Goal: Task Accomplishment & Management: Use online tool/utility

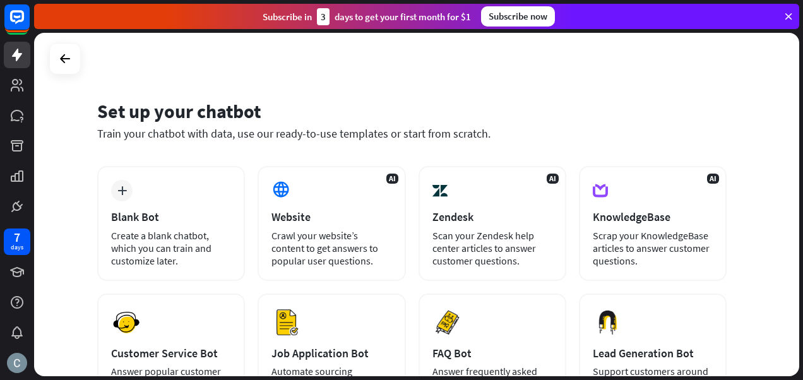
click at [0, 0] on icon at bounding box center [0, 0] width 0 height 0
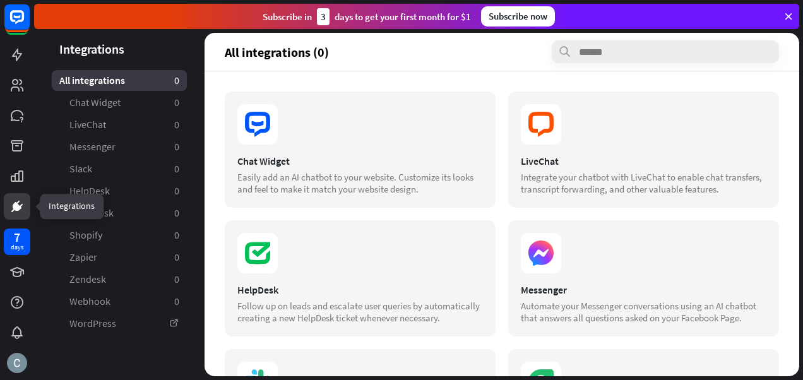
click at [0, 0] on icon at bounding box center [0, 0] width 0 height 0
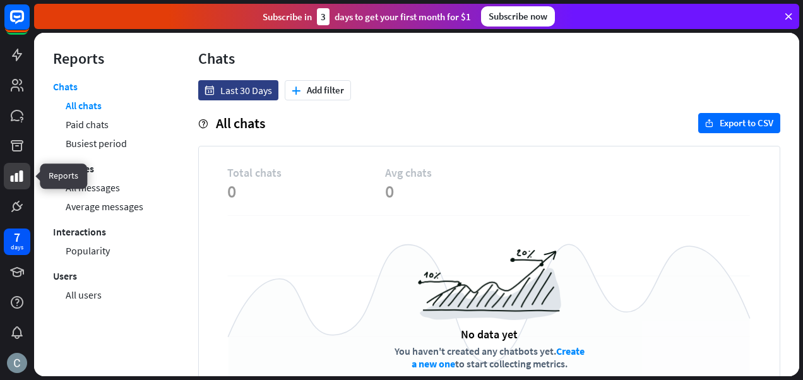
click at [0, 0] on icon at bounding box center [0, 0] width 0 height 0
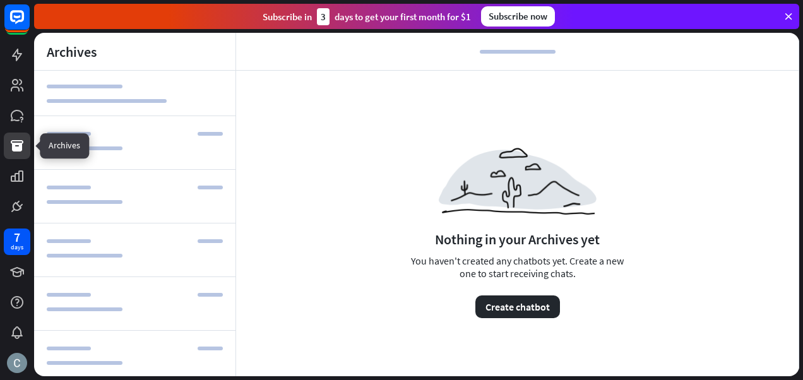
click at [0, 0] on icon at bounding box center [0, 0] width 0 height 0
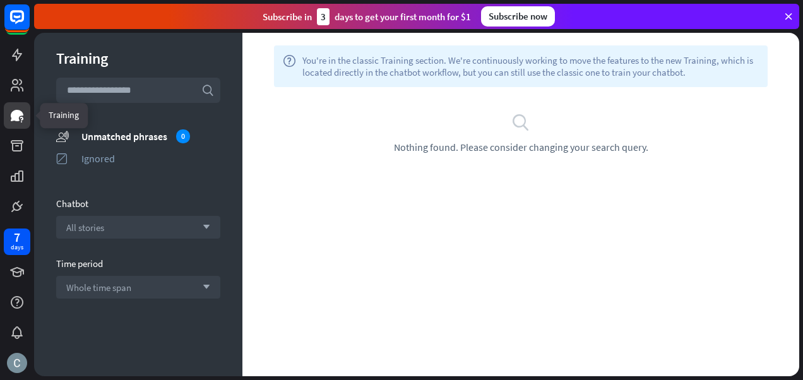
click at [0, 0] on icon at bounding box center [0, 0] width 0 height 0
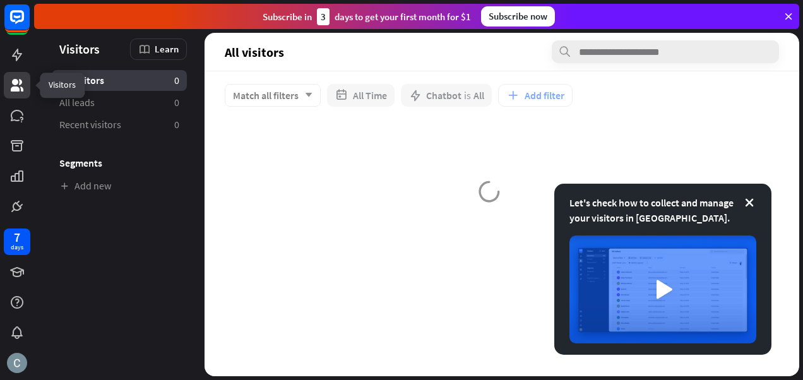
click at [16, 64] on link at bounding box center [17, 55] width 27 height 27
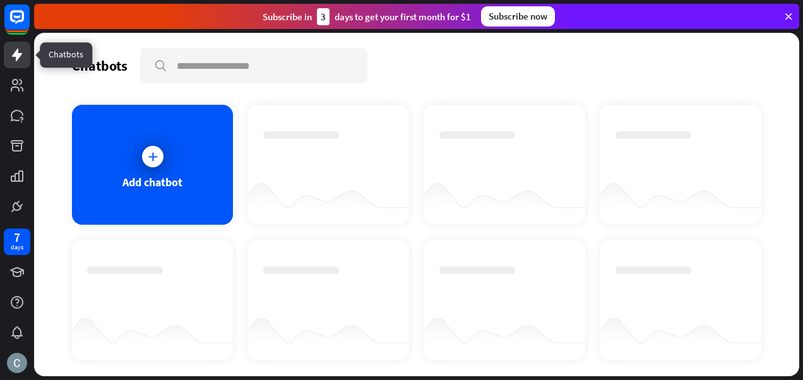
click at [123, 171] on div "Add chatbot" at bounding box center [152, 165] width 161 height 120
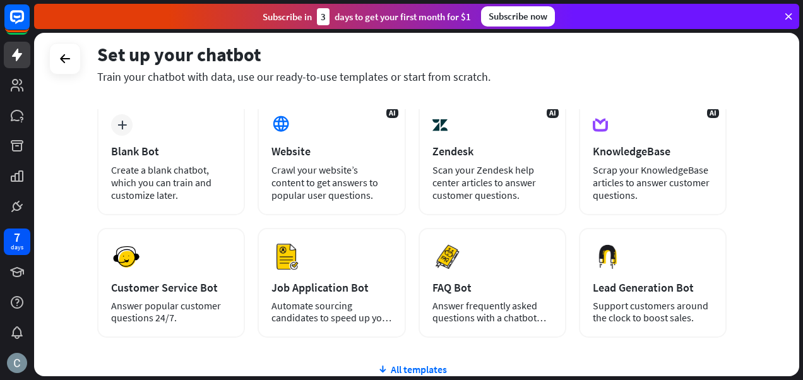
scroll to position [66, 0]
click at [297, 158] on div "Website" at bounding box center [332, 151] width 120 height 15
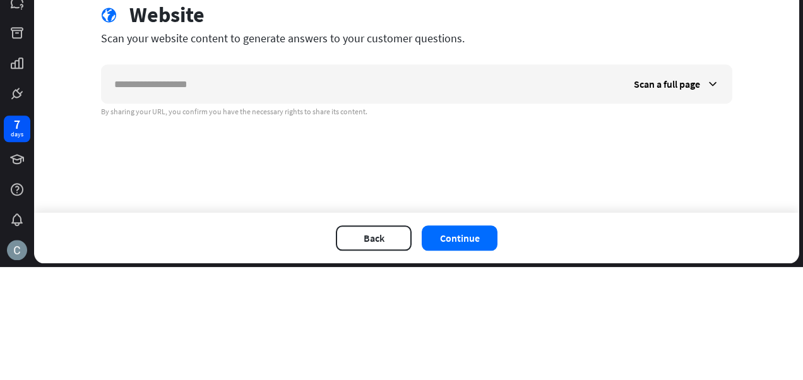
click at [141, 196] on input "text" at bounding box center [362, 197] width 520 height 38
click at [148, 196] on input "text" at bounding box center [362, 197] width 520 height 38
click at [140, 201] on input "text" at bounding box center [362, 197] width 520 height 38
type input "**********"
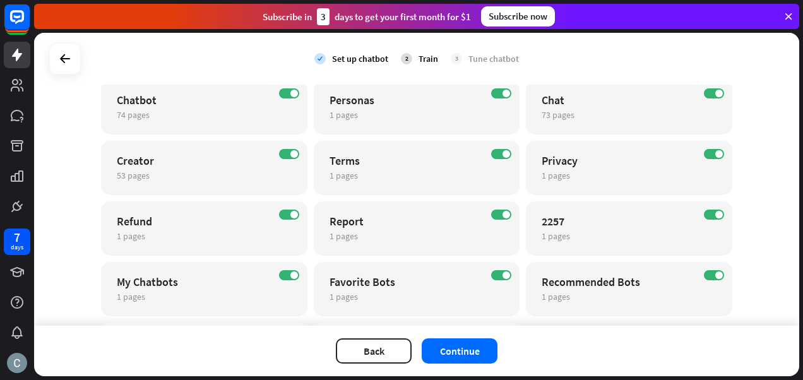
scroll to position [270, 0]
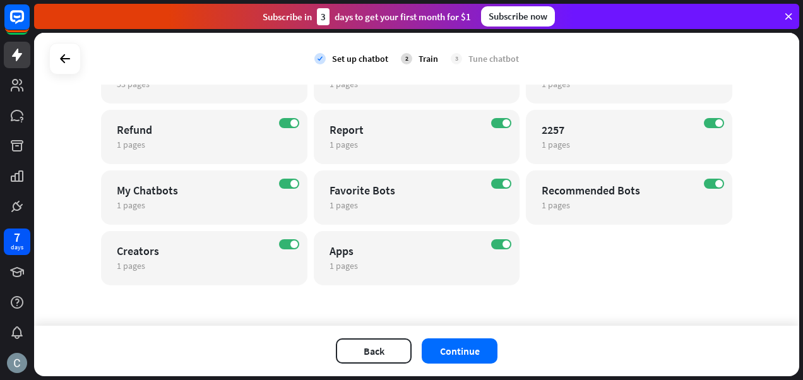
click at [465, 352] on button "Continue" at bounding box center [460, 351] width 76 height 25
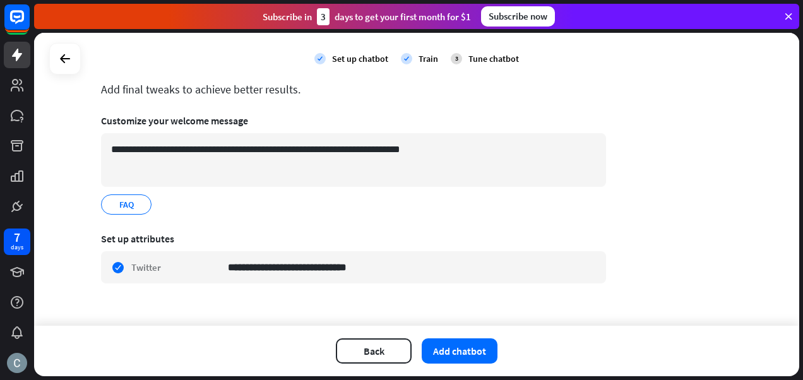
scroll to position [77, 0]
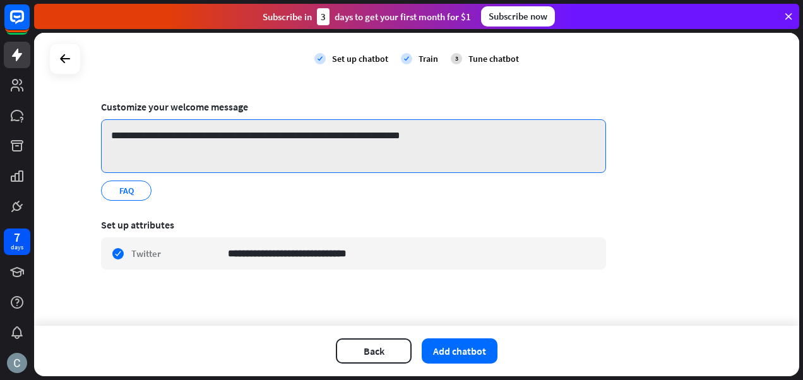
click at [152, 164] on textarea "**********" at bounding box center [353, 146] width 505 height 54
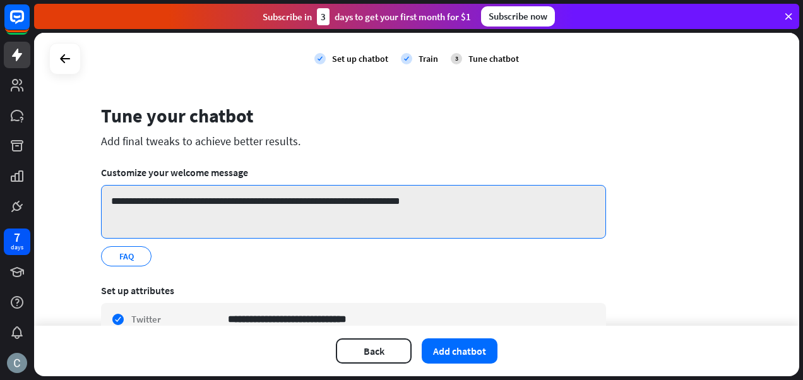
scroll to position [0, 0]
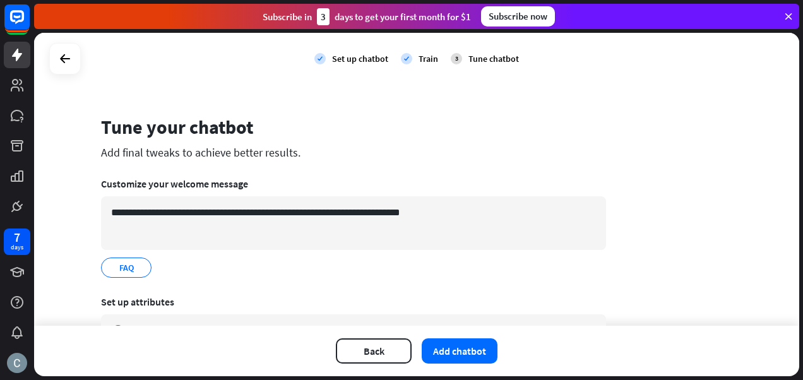
click at [452, 354] on button "Add chatbot" at bounding box center [460, 351] width 76 height 25
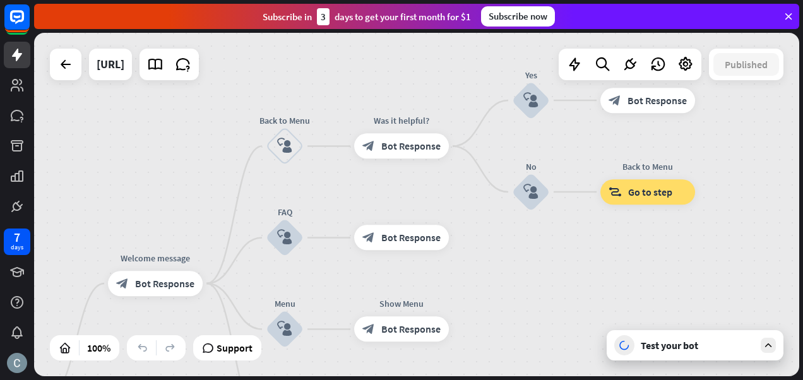
click at [164, 67] on icon at bounding box center [155, 64] width 16 height 16
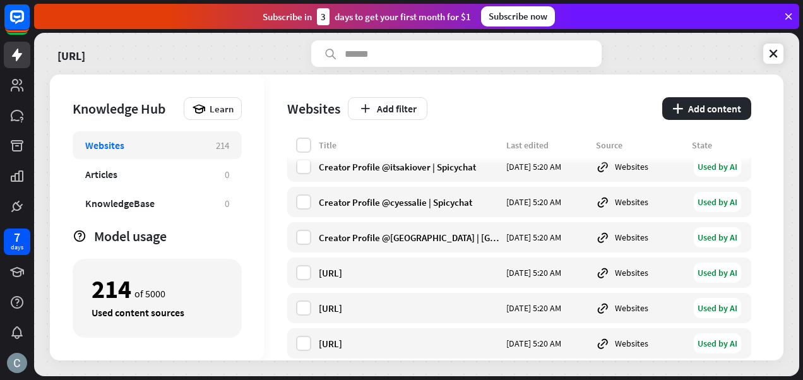
scroll to position [1856, 0]
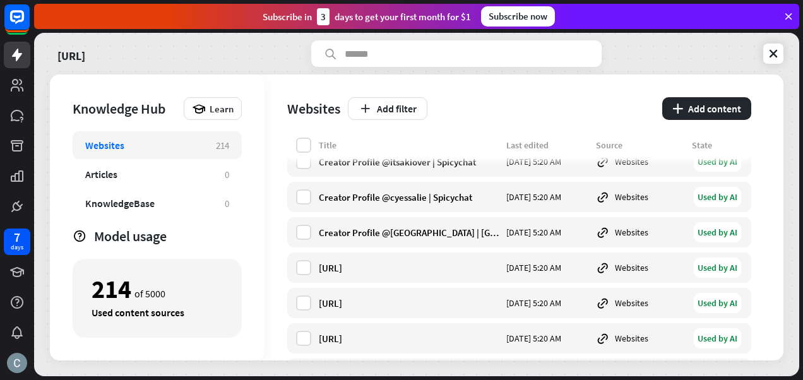
click at [407, 237] on div "Creator Profile @[GEOGRAPHIC_DATA] | [GEOGRAPHIC_DATA]" at bounding box center [409, 233] width 180 height 12
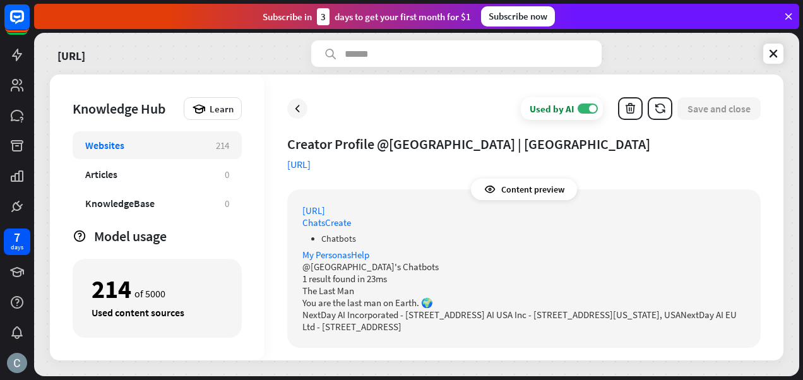
click at [295, 110] on icon at bounding box center [297, 108] width 13 height 13
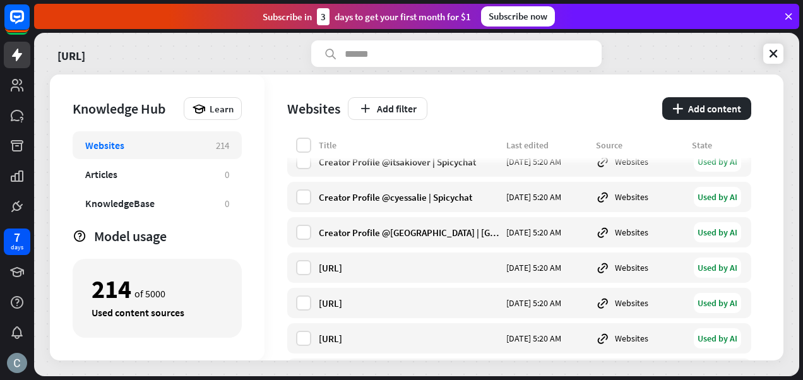
click at [0, 0] on icon at bounding box center [0, 0] width 0 height 0
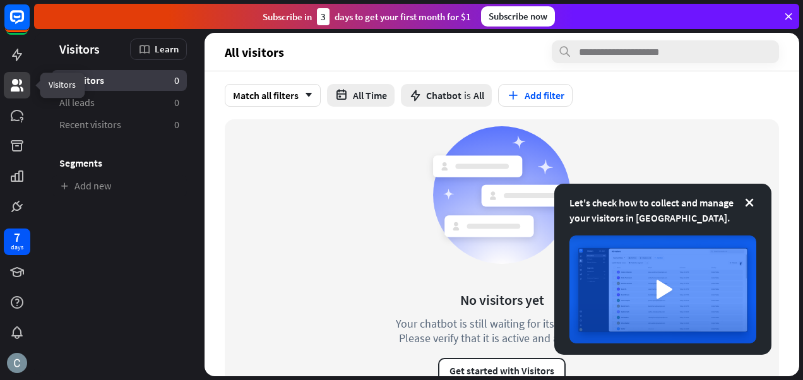
click at [0, 0] on icon at bounding box center [0, 0] width 0 height 0
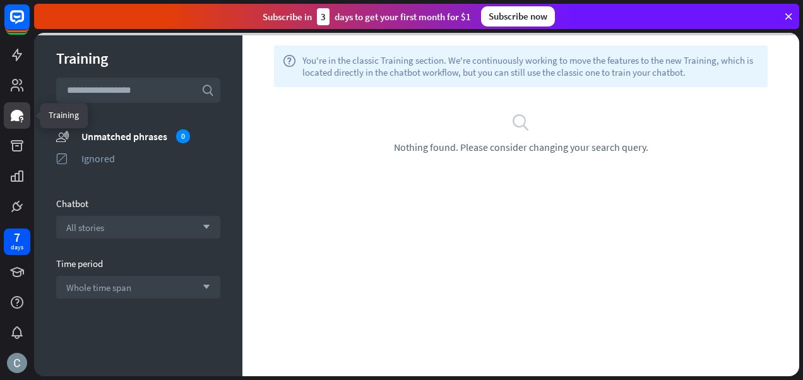
click at [0, 0] on icon at bounding box center [0, 0] width 0 height 0
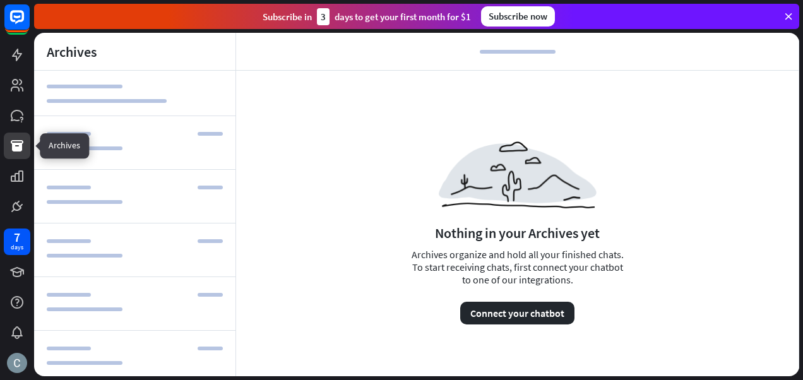
click at [0, 0] on icon at bounding box center [0, 0] width 0 height 0
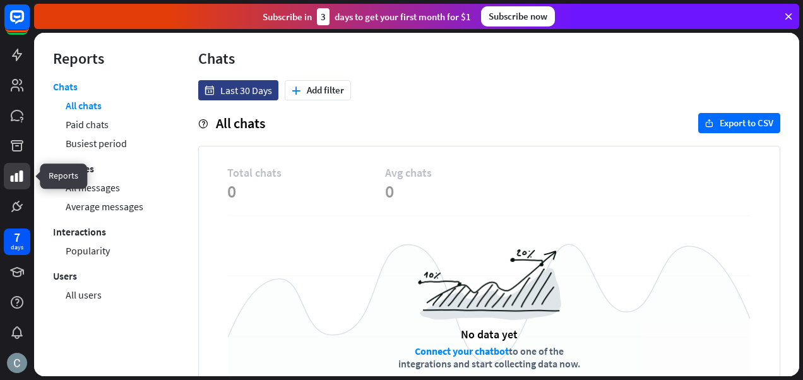
click at [0, 0] on icon at bounding box center [0, 0] width 0 height 0
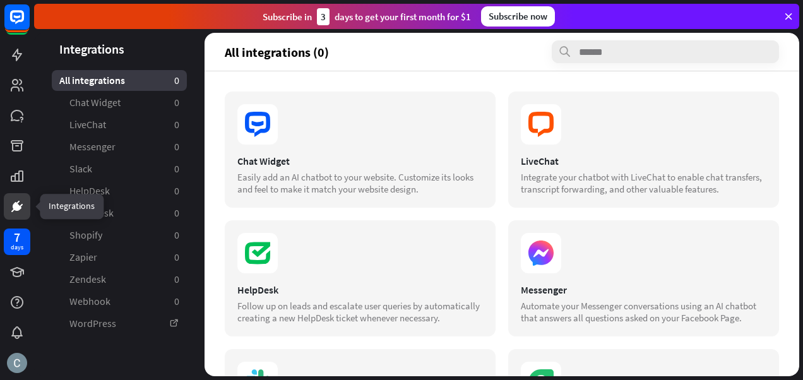
click at [0, 0] on icon at bounding box center [0, 0] width 0 height 0
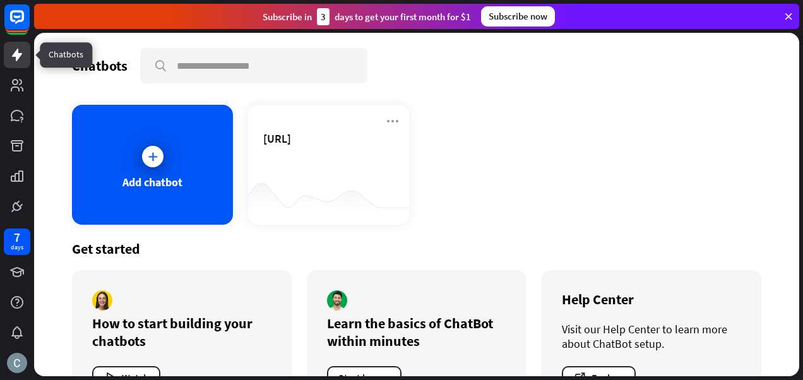
click at [387, 125] on icon at bounding box center [392, 121] width 15 height 15
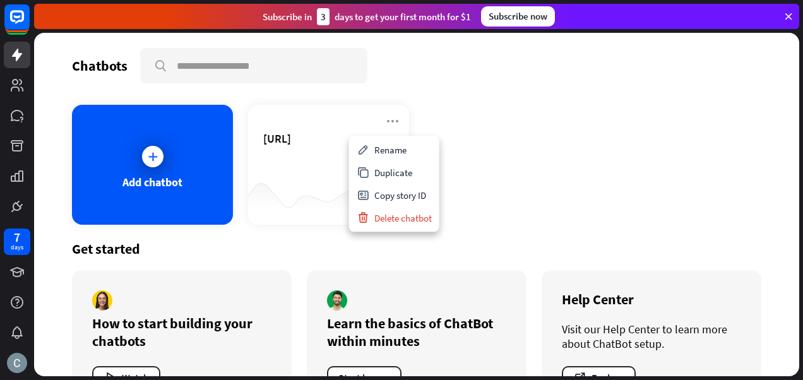
click at [380, 174] on div "Duplicate" at bounding box center [394, 172] width 85 height 23
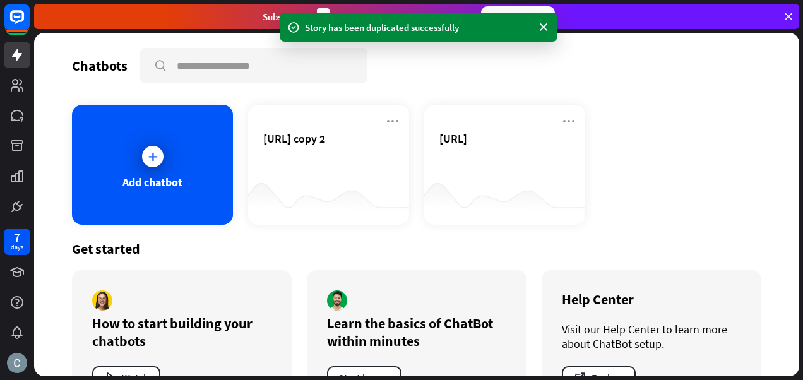
click at [568, 123] on icon at bounding box center [568, 121] width 15 height 15
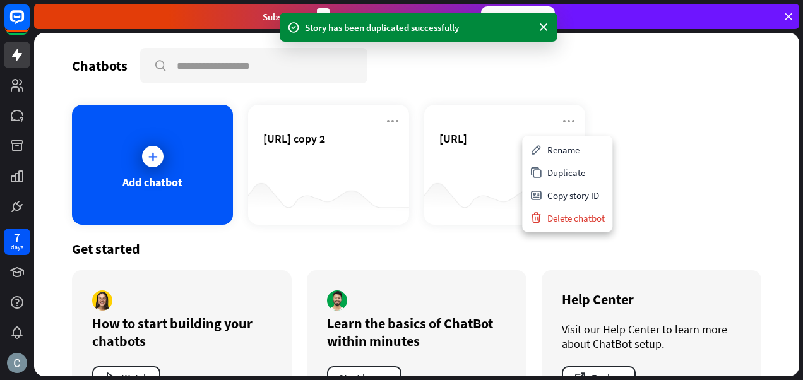
click at [469, 163] on div "[URL]" at bounding box center [505, 153] width 131 height 44
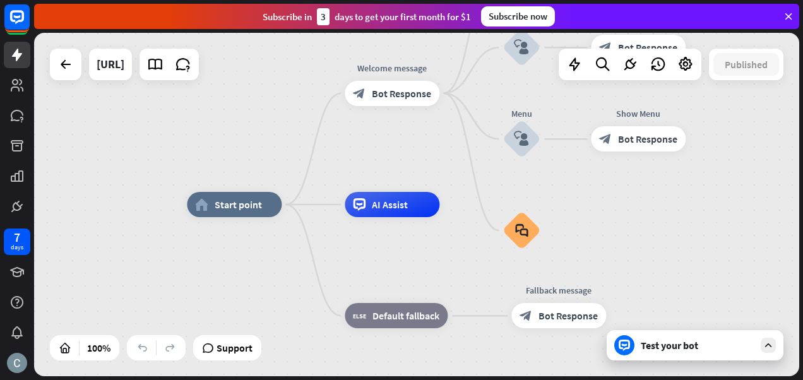
click at [371, 99] on div "block_bot_response Bot Response" at bounding box center [392, 93] width 95 height 25
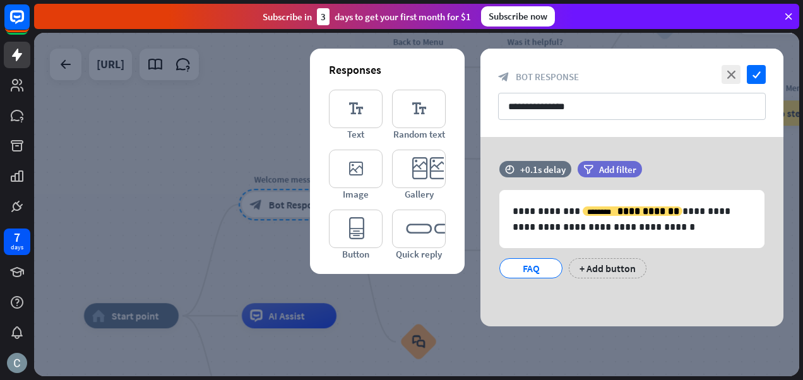
click at [353, 117] on icon "editor_text" at bounding box center [356, 109] width 54 height 39
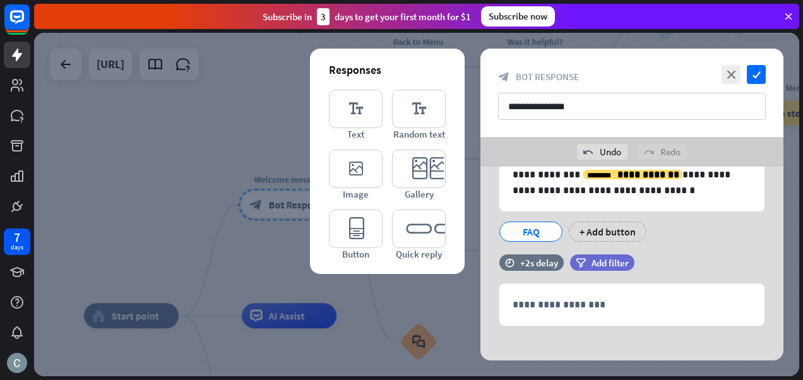
scroll to position [75, 0]
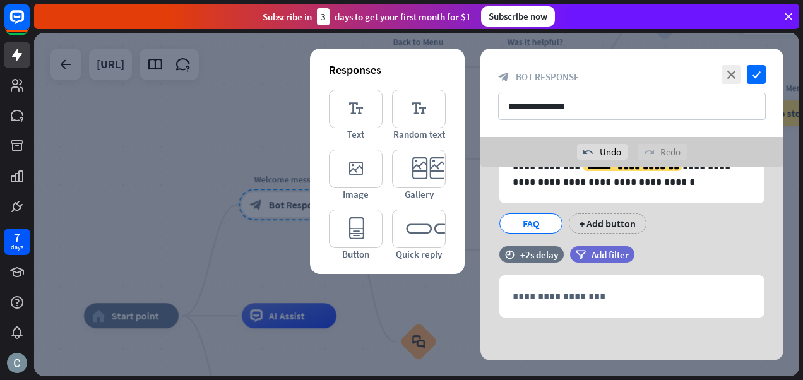
click at [731, 74] on icon "close" at bounding box center [731, 74] width 19 height 19
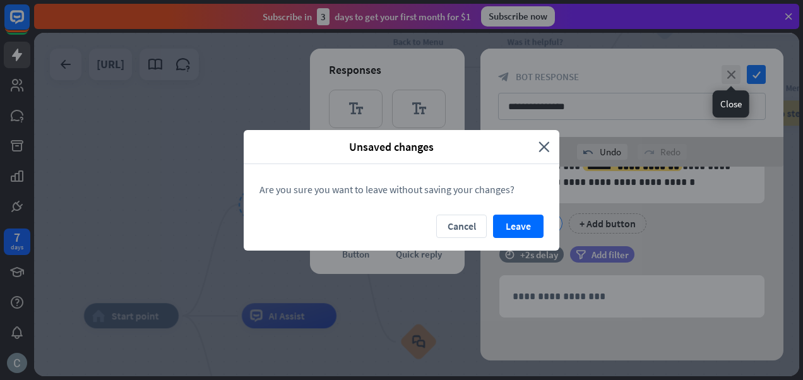
click at [461, 226] on button "Cancel" at bounding box center [461, 226] width 51 height 23
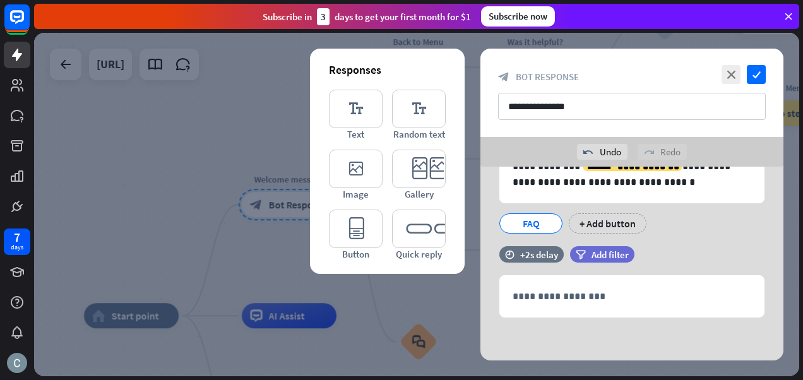
click at [731, 75] on icon "close" at bounding box center [731, 74] width 19 height 19
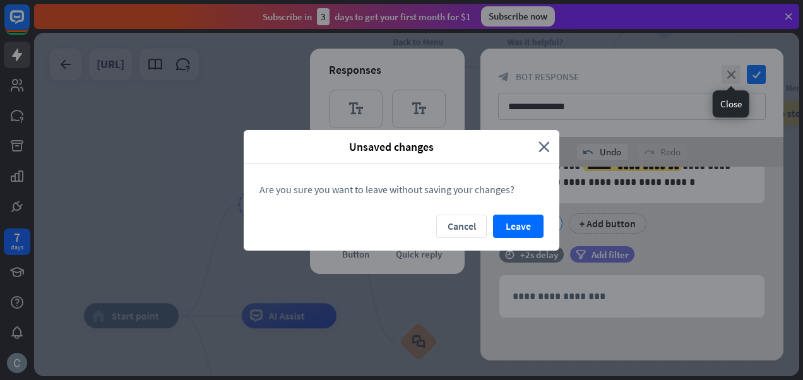
click at [496, 221] on button "Leave" at bounding box center [518, 226] width 51 height 23
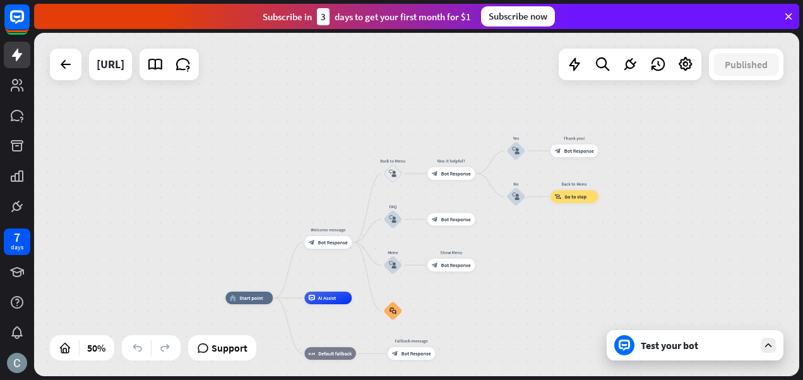
click at [696, 57] on div at bounding box center [685, 64] width 25 height 25
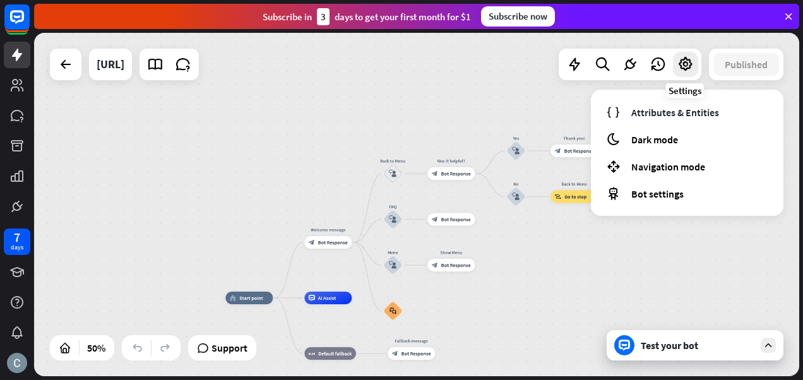
click at [647, 138] on span "Dark mode" at bounding box center [655, 139] width 47 height 13
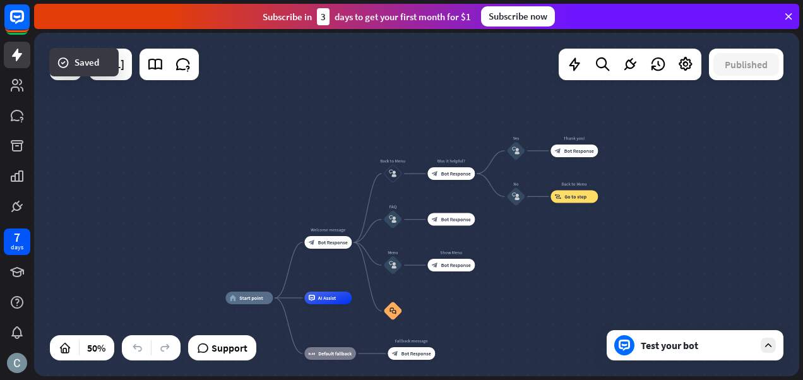
click at [692, 66] on icon at bounding box center [686, 64] width 16 height 16
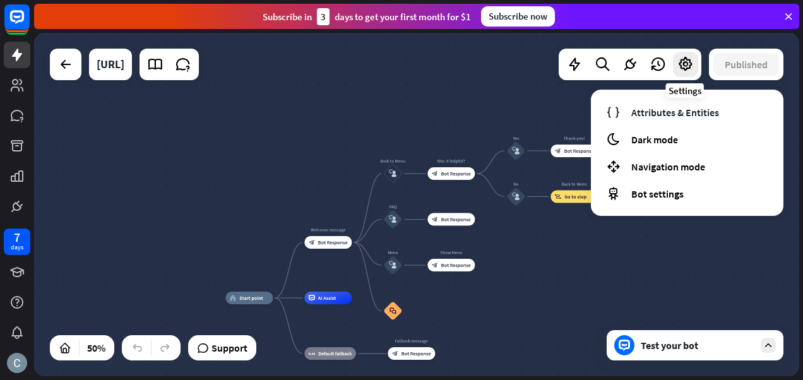
click at [124, 56] on div "[URL]" at bounding box center [111, 65] width 28 height 32
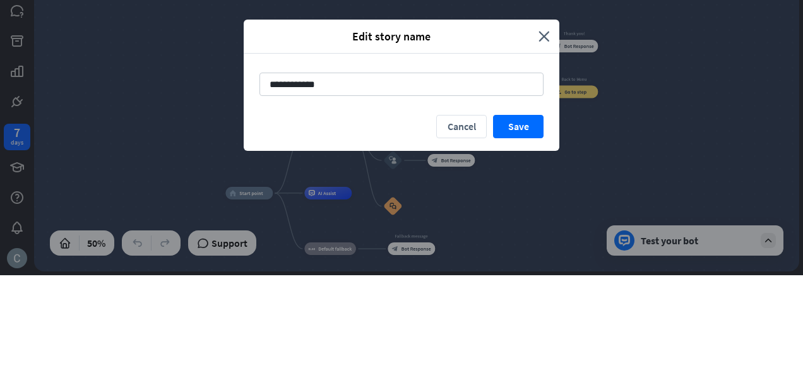
click at [522, 229] on button "Save" at bounding box center [518, 231] width 51 height 23
